Goal: Navigation & Orientation: Understand site structure

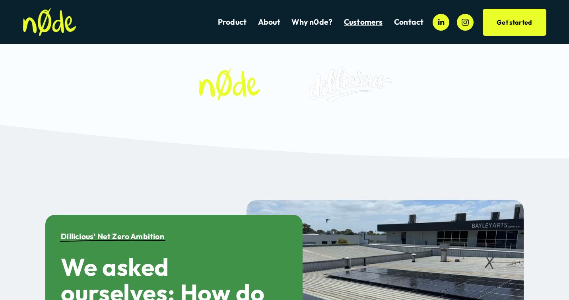
scroll to position [1676, 0]
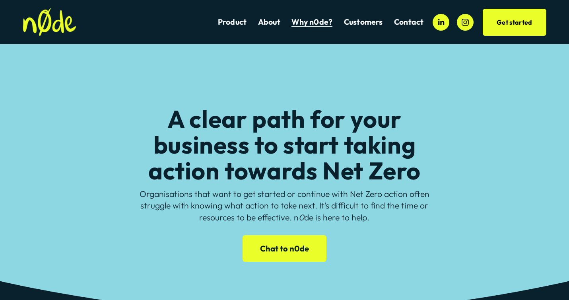
click at [284, 246] on link "Chat to n0de" at bounding box center [283, 248] width 83 height 27
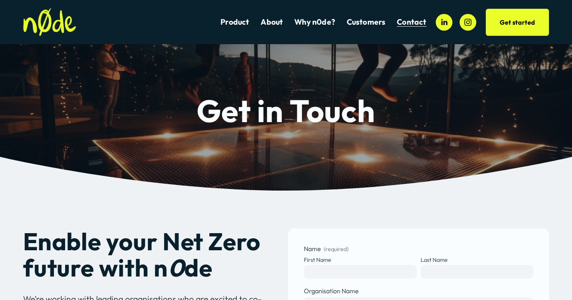
click at [239, 24] on link "Product" at bounding box center [235, 22] width 29 height 11
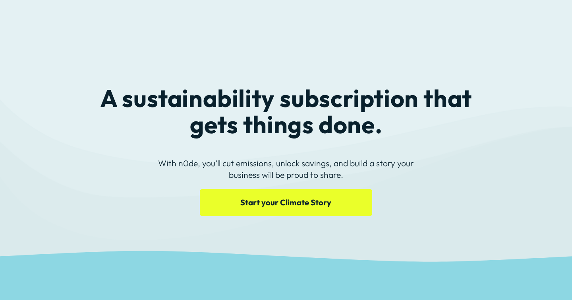
scroll to position [230, 0]
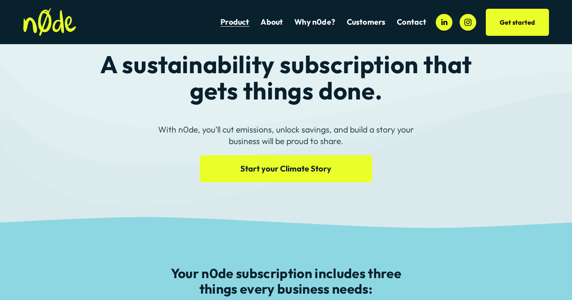
scroll to position [4, 0]
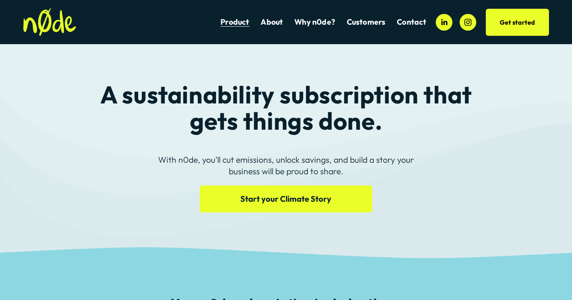
click at [269, 22] on link "About" at bounding box center [272, 22] width 22 height 11
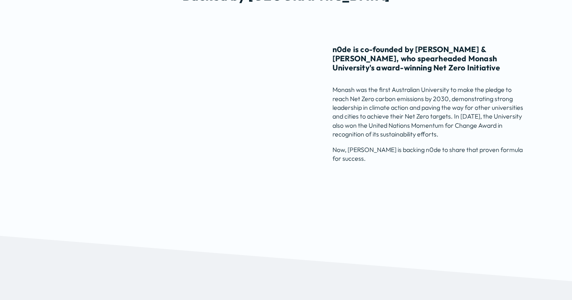
scroll to position [1100, 0]
